Goal: Task Accomplishment & Management: Manage account settings

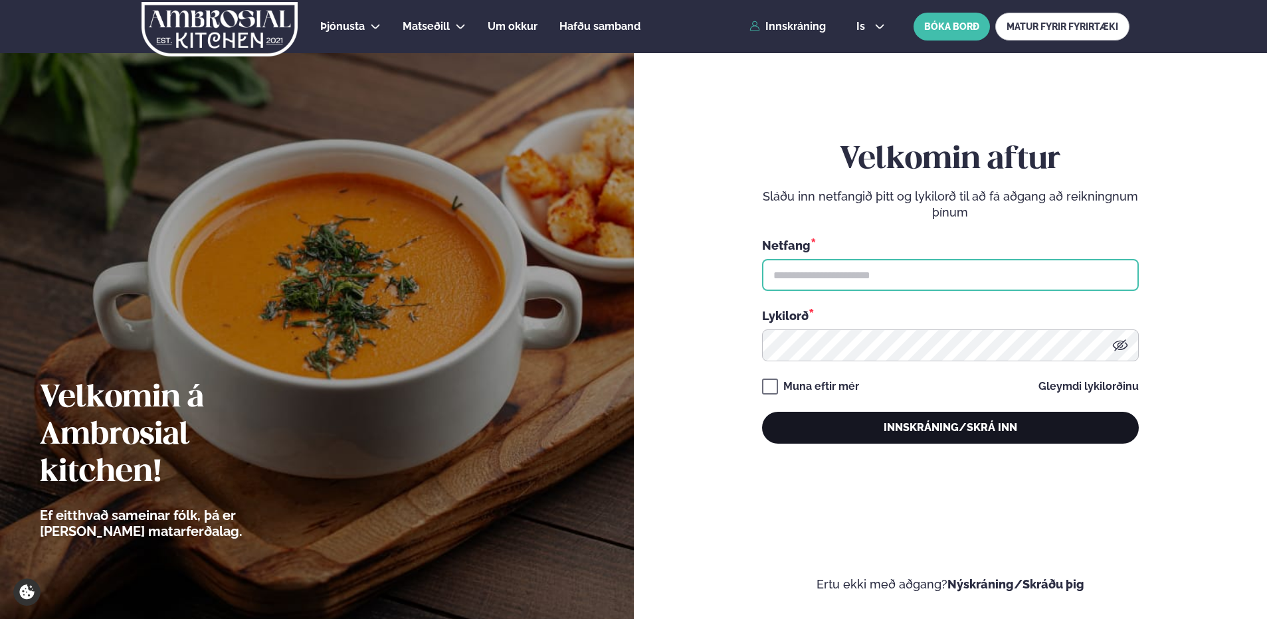
type input "**********"
click at [896, 435] on button "Innskráning/Skrá inn" at bounding box center [950, 428] width 377 height 32
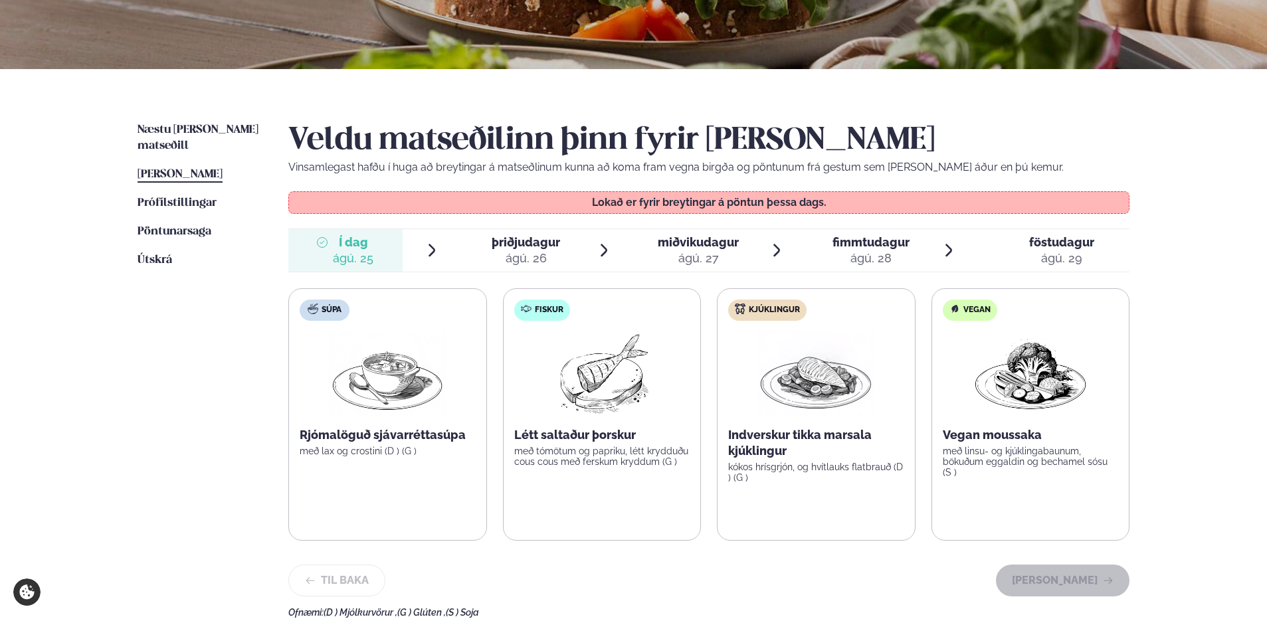
scroll to position [332, 0]
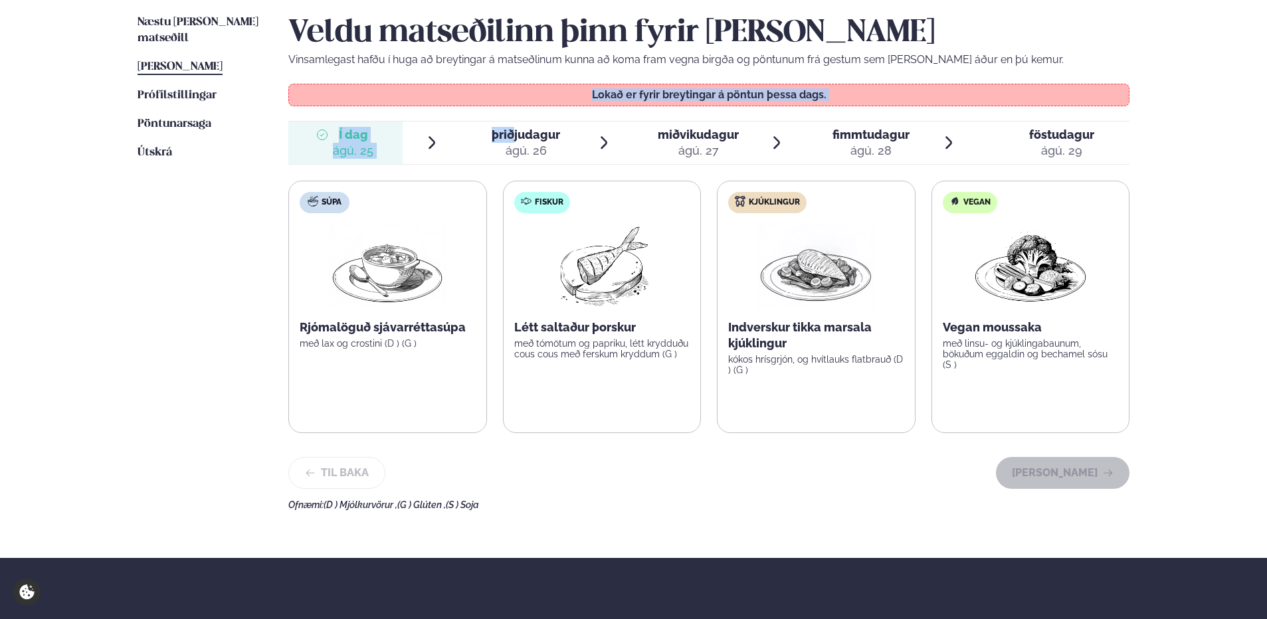
drag, startPoint x: 511, startPoint y: 106, endPoint x: 512, endPoint y: 116, distance: 9.4
click at [512, 116] on div "Veldu matseðilinn þinn fyrir [PERSON_NAME] Vinsamlegast hafðu í huga að breytin…" at bounding box center [708, 263] width 841 height 496
drag, startPoint x: 512, startPoint y: 116, endPoint x: 515, endPoint y: 130, distance: 14.9
click at [517, 130] on span "þriðjudagur" at bounding box center [526, 135] width 68 height 14
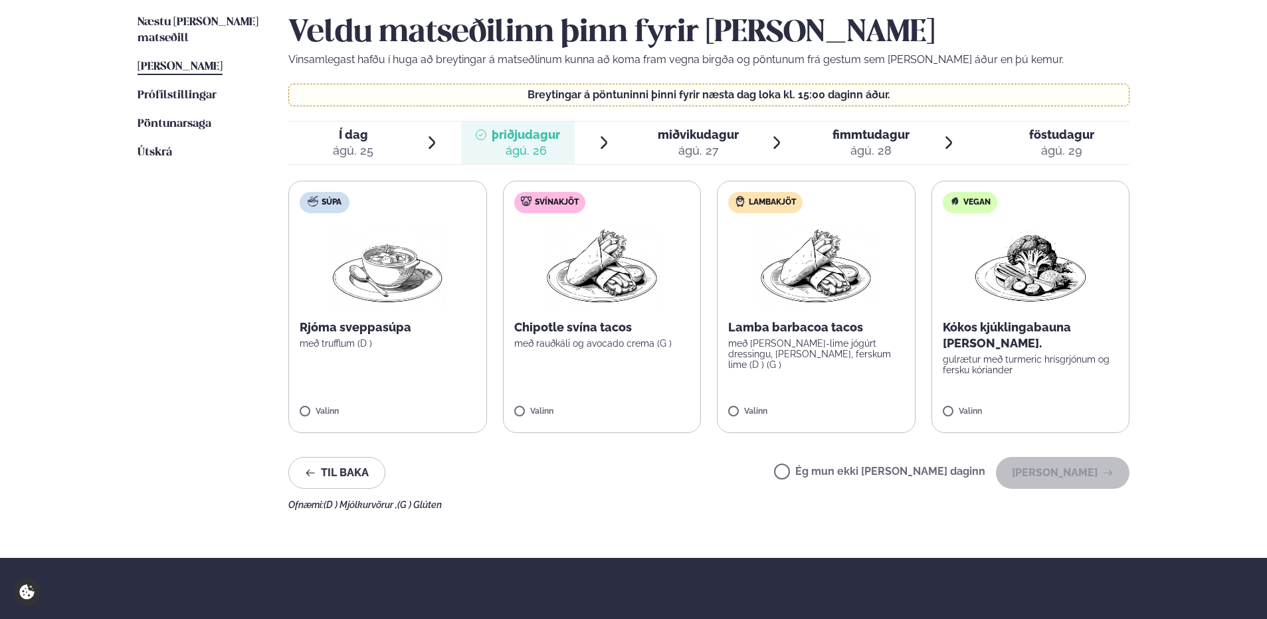
click at [718, 142] on div "miðvikudagur mið." at bounding box center [698, 135] width 81 height 16
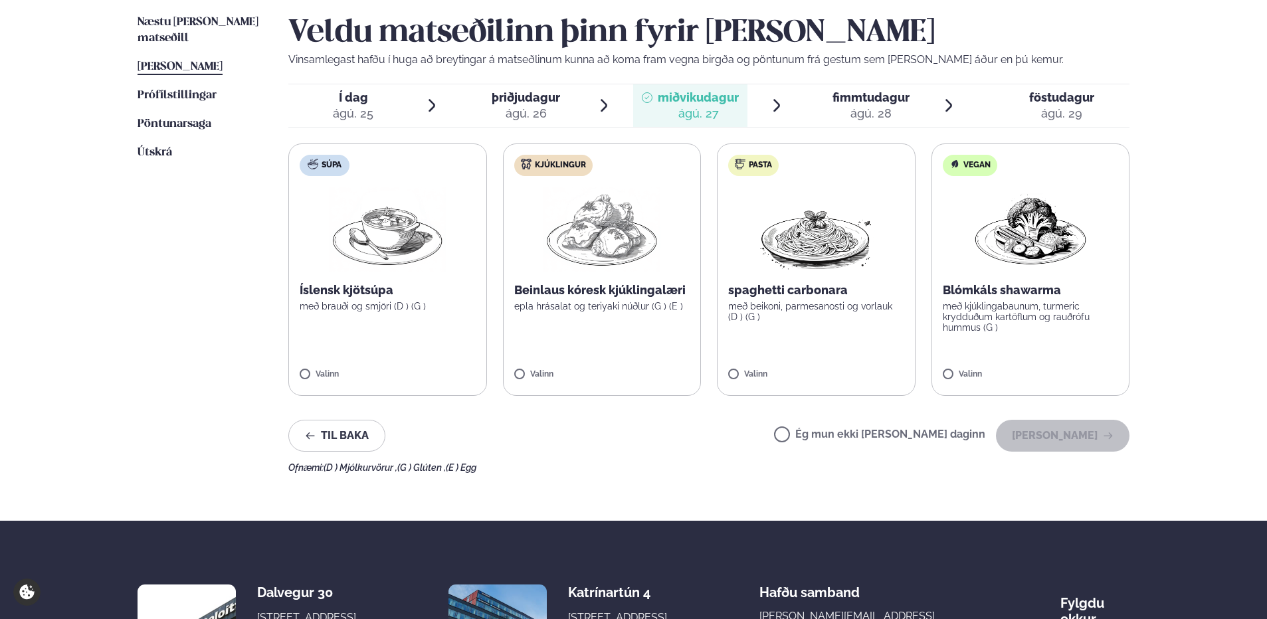
click at [854, 108] on div "ágú. 28" at bounding box center [871, 114] width 77 height 16
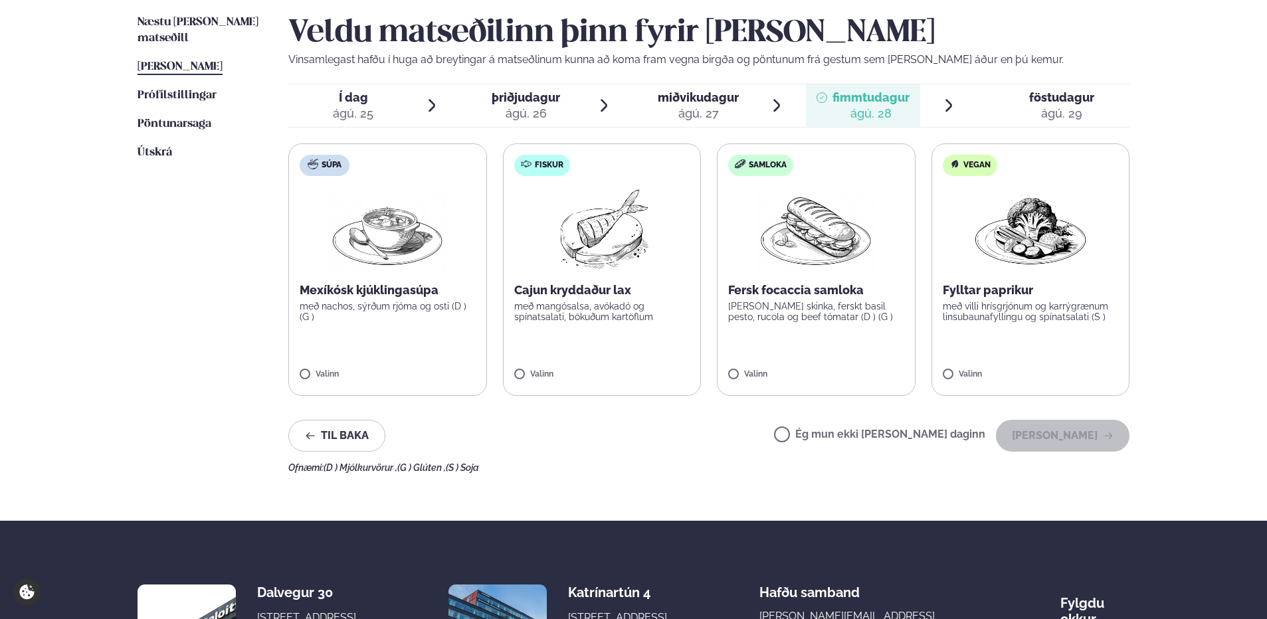
click at [1093, 103] on span "föstudagur" at bounding box center [1061, 97] width 65 height 14
